Goal: Information Seeking & Learning: Check status

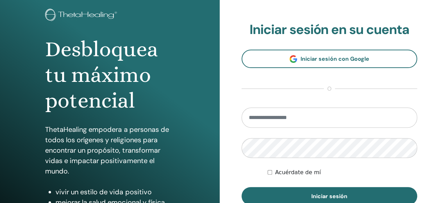
scroll to position [41, 0]
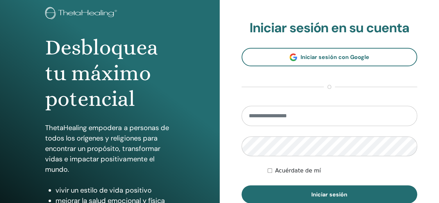
type input "**********"
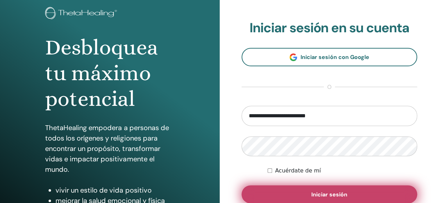
click at [308, 194] on button "Iniciar sesión" at bounding box center [329, 194] width 176 height 18
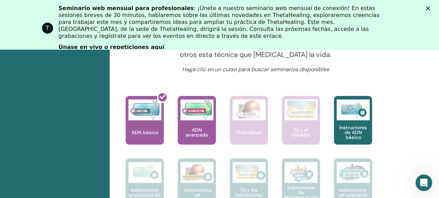
scroll to position [308, 0]
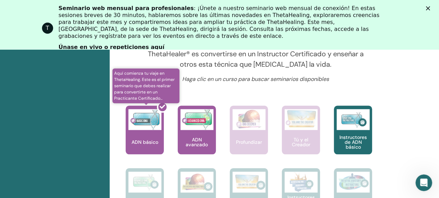
click at [152, 127] on div at bounding box center [149, 132] width 38 height 62
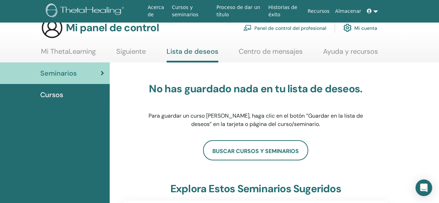
scroll to position [1, 0]
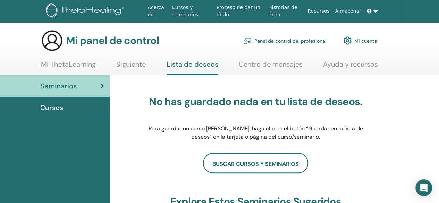
click at [97, 84] on div "Seminarios" at bounding box center [55, 86] width 99 height 10
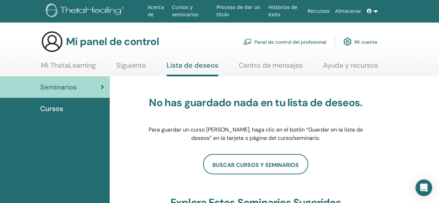
click at [55, 113] on span "Cursos" at bounding box center [51, 108] width 23 height 10
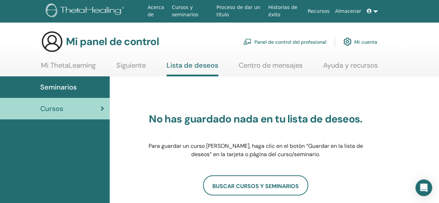
click at [75, 85] on font "Seminarios" at bounding box center [58, 87] width 36 height 9
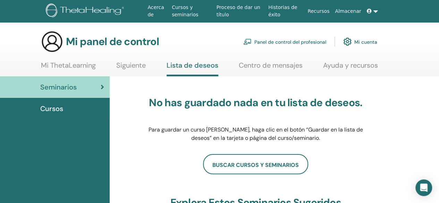
click at [72, 64] on font "Mi ThetaLearning" at bounding box center [68, 65] width 55 height 9
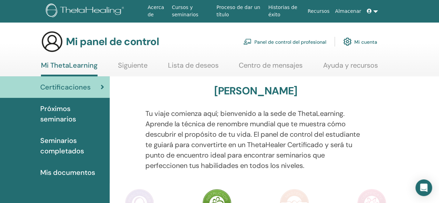
click at [79, 67] on font "Mi ThetaLearning" at bounding box center [69, 65] width 57 height 9
click at [84, 87] on font "Certificaciones" at bounding box center [65, 87] width 50 height 9
click at [366, 44] on font "Mi cuenta" at bounding box center [365, 42] width 23 height 6
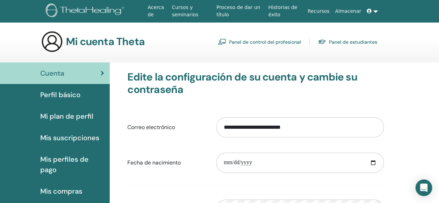
click at [80, 113] on font "Mi plan de perfil" at bounding box center [66, 116] width 53 height 9
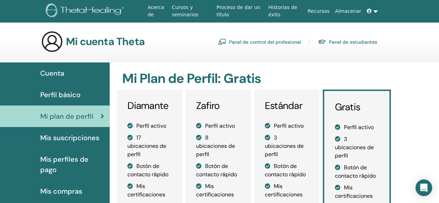
click at [54, 73] on font "Cuenta" at bounding box center [52, 73] width 24 height 9
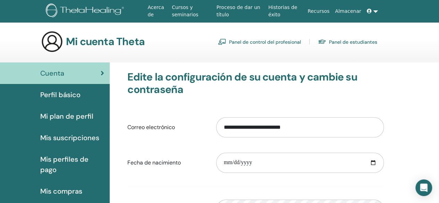
click at [60, 39] on img at bounding box center [52, 42] width 22 height 22
click at [47, 44] on img at bounding box center [52, 42] width 22 height 22
click at [51, 45] on img at bounding box center [52, 42] width 22 height 22
click at [371, 11] on icon at bounding box center [369, 11] width 5 height 5
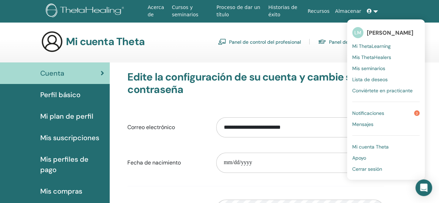
click at [403, 114] on link "Notificaciones 3" at bounding box center [385, 113] width 67 height 11
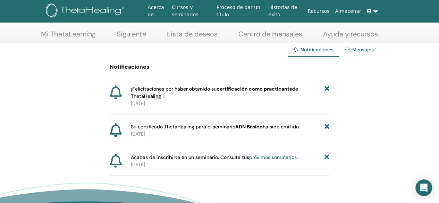
scroll to position [31, 0]
click at [223, 130] on p "10/08/2025" at bounding box center [230, 133] width 198 height 7
click at [231, 124] on font "Su certificado ThetaHealing para el seminario" at bounding box center [183, 126] width 104 height 6
click at [139, 133] on font "10/08/2025" at bounding box center [138, 134] width 14 height 6
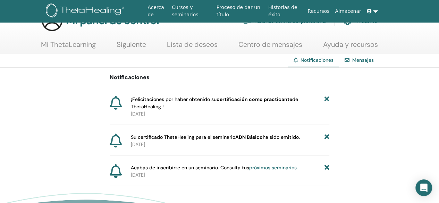
scroll to position [0, 0]
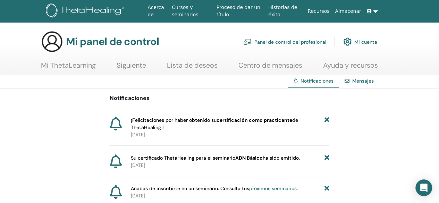
click at [60, 46] on img at bounding box center [52, 42] width 22 height 22
click at [137, 43] on font "Mi panel de control" at bounding box center [112, 42] width 93 height 14
click at [63, 67] on font "Mi ThetaLearning" at bounding box center [68, 65] width 55 height 9
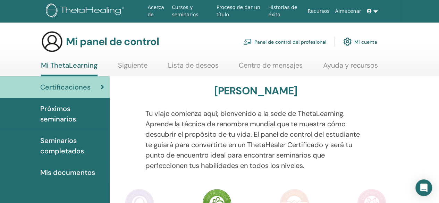
click at [96, 89] on div "Certificaciones" at bounding box center [55, 87] width 99 height 10
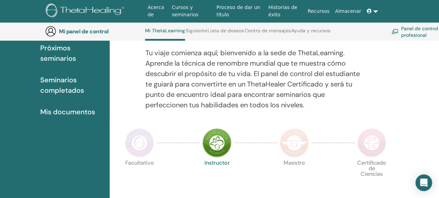
scroll to position [80, 0]
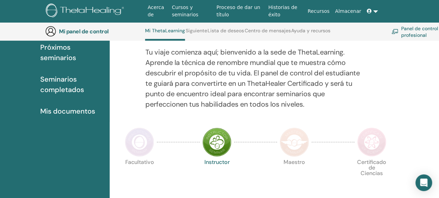
click at [84, 113] on font "Mis documentos" at bounding box center [67, 110] width 55 height 9
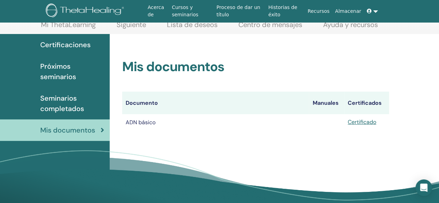
scroll to position [41, 0]
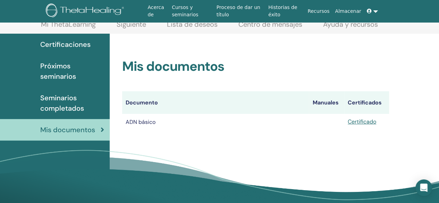
click at [367, 123] on font "Certificado" at bounding box center [362, 121] width 28 height 7
